Goal: Transaction & Acquisition: Purchase product/service

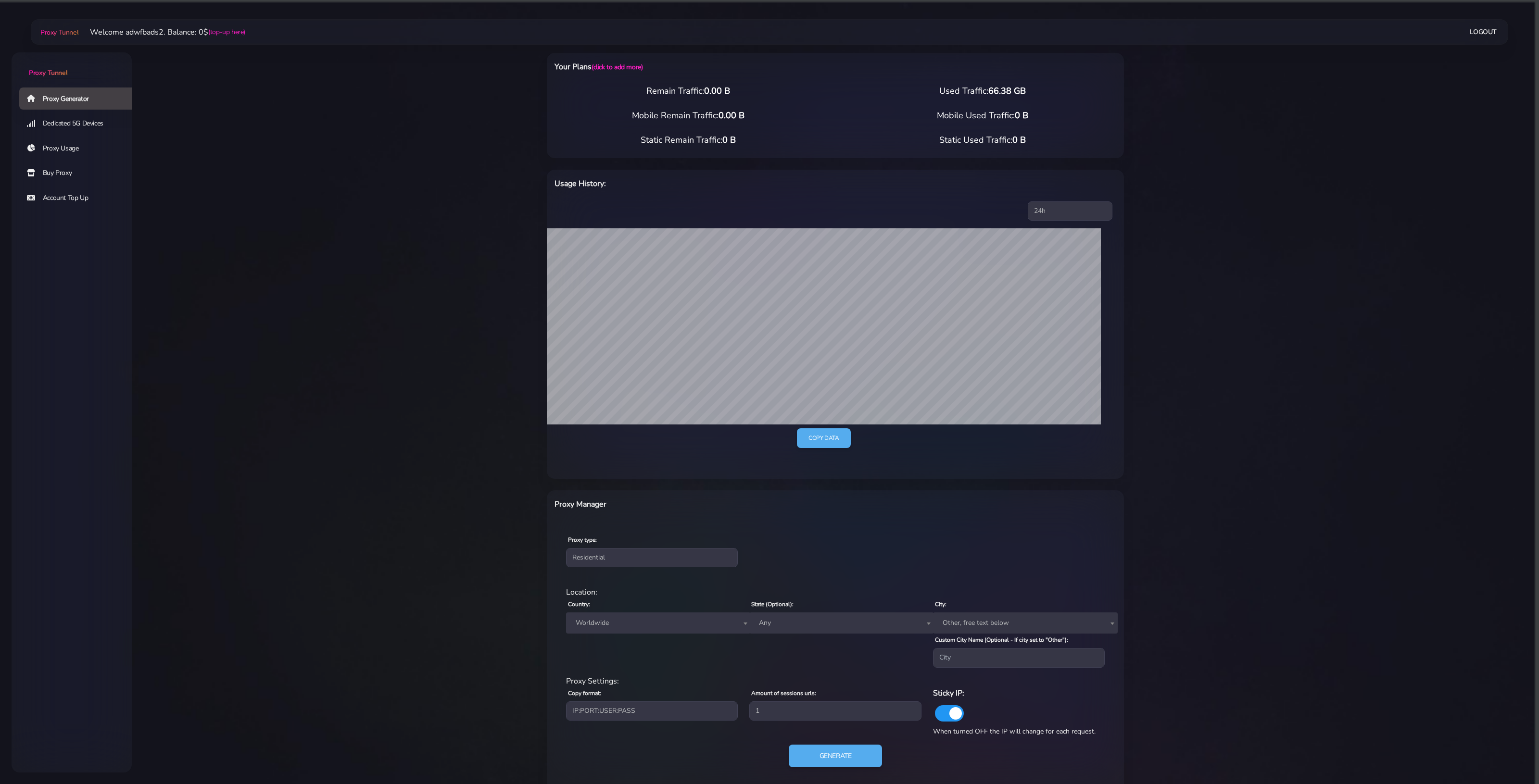
select select "US"
click at [50, 174] on link "Buy Proxy" at bounding box center [79, 173] width 120 height 22
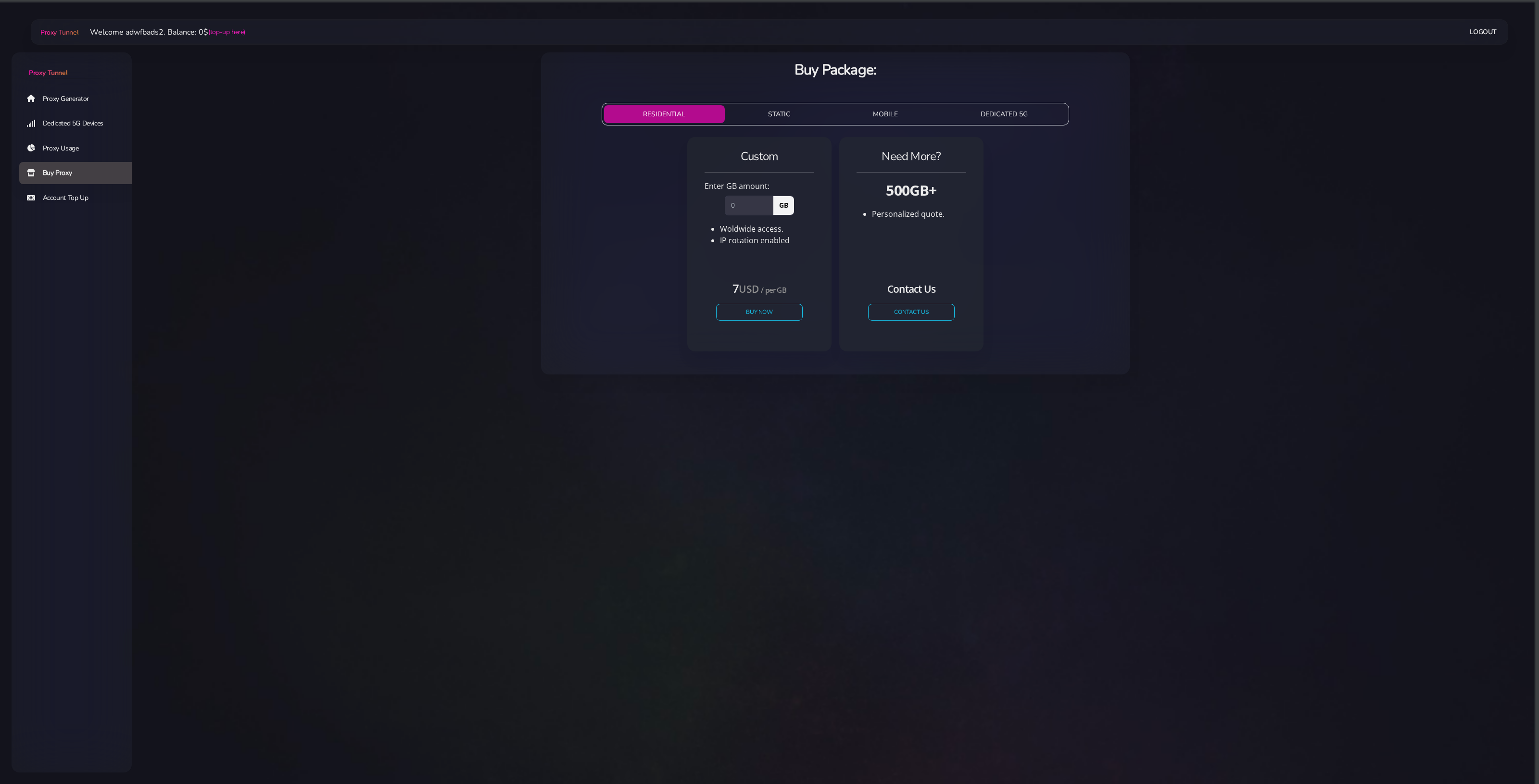
click at [33, 95] on link "Proxy Generator" at bounding box center [79, 98] width 120 height 22
